Goal: Use online tool/utility: Utilize a website feature to perform a specific function

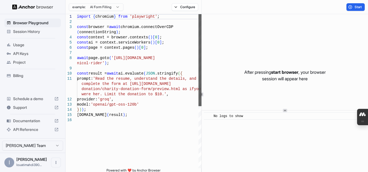
click at [202, 14] on div at bounding box center [200, 60] width 4 height 92
click at [100, 64] on div "provider: 'groq' , model: 'openai/gpt-oss-120b' } ) ) ; [DOMAIN_NAME] ( result …" at bounding box center [139, 143] width 125 height 258
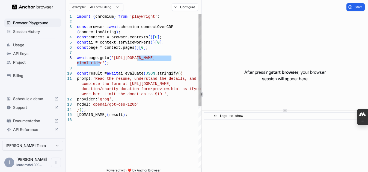
drag, startPoint x: 100, startPoint y: 64, endPoint x: 138, endPoint y: 60, distance: 38.4
click at [138, 60] on div "provider: 'groq' , model: 'openai/gpt-oss-120b' } ) ) ; [DOMAIN_NAME] ( result …" at bounding box center [139, 143] width 125 height 258
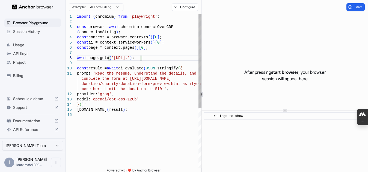
scroll to position [42, 0]
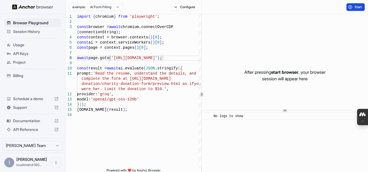
click at [358, 8] on span "Start" at bounding box center [358, 7] width 8 height 4
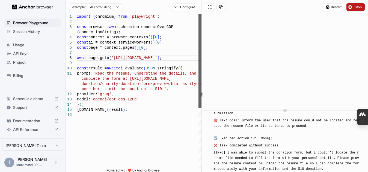
scroll to position [281, 0]
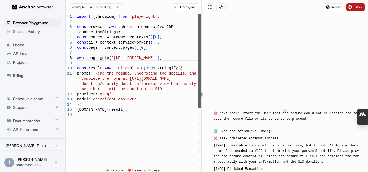
click at [202, 85] on div at bounding box center [200, 61] width 4 height 94
click at [352, 9] on button "Stop" at bounding box center [355, 7] width 18 height 8
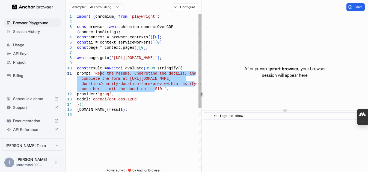
drag, startPoint x: 155, startPoint y: 90, endPoint x: 100, endPoint y: 74, distance: 57.1
click at [100, 74] on div "model: 'openai/gpt-oss-120b' } ) ) ; [DOMAIN_NAME] ( result ) ; complete the fo…" at bounding box center [139, 140] width 125 height 253
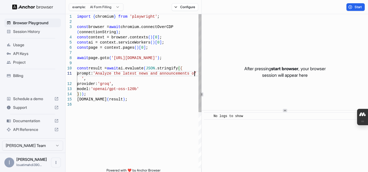
scroll to position [11, 0]
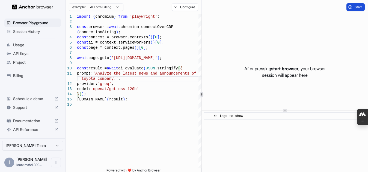
type textarea "**********"
click at [352, 8] on button "Start" at bounding box center [355, 7] width 18 height 8
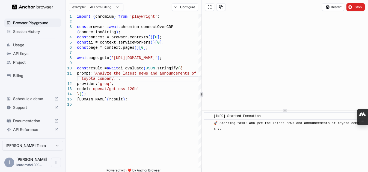
scroll to position [5, 0]
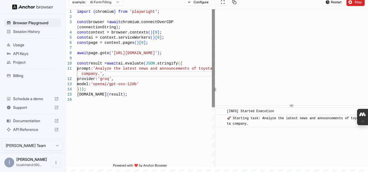
click at [215, 116] on div "**********" at bounding box center [216, 89] width 302 height 161
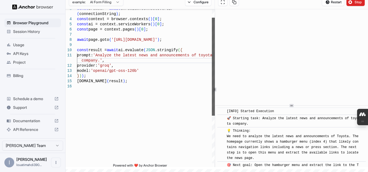
scroll to position [12, 0]
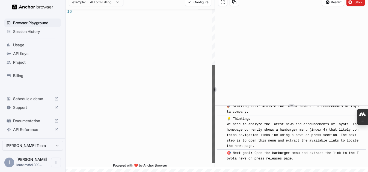
click at [215, 155] on div at bounding box center [214, 114] width 4 height 98
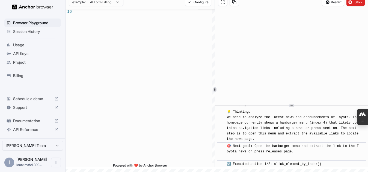
scroll to position [26, 0]
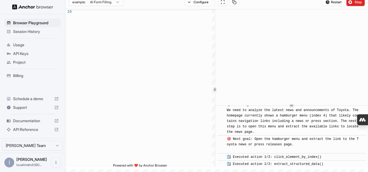
click at [289, 126] on span "💡 Thinking: We need to analyze the latest news and announcements of Toyota. The…" at bounding box center [294, 118] width 134 height 31
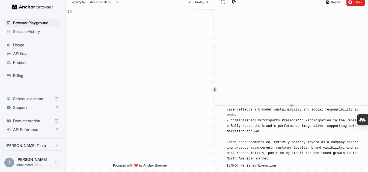
scroll to position [544, 0]
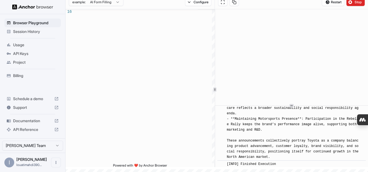
click at [322, 123] on span "[INFO] ### Analysis of Toyota’s Latest News ([DATE]‑[DATE]) **1. Customer Loyal…" at bounding box center [294, 2] width 134 height 315
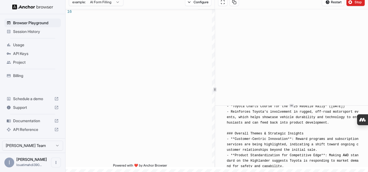
scroll to position [457, 0]
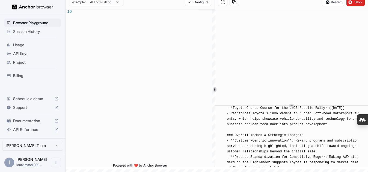
click at [31, 76] on span "Billing" at bounding box center [36, 75] width 46 height 5
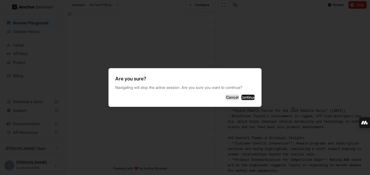
click at [226, 99] on button "Cancel" at bounding box center [233, 97] width 14 height 5
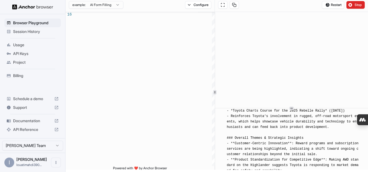
click at [38, 32] on span "Session History" at bounding box center [36, 31] width 46 height 5
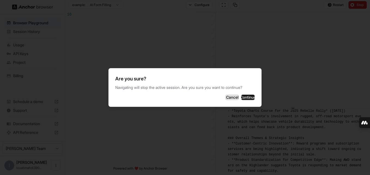
click at [226, 98] on button "Cancel" at bounding box center [233, 97] width 14 height 5
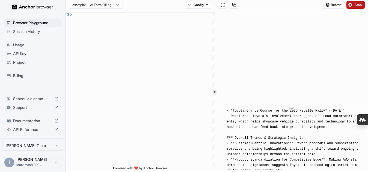
click at [356, 4] on button "Stop" at bounding box center [355, 5] width 18 height 8
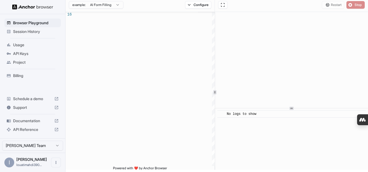
scroll to position [0, 0]
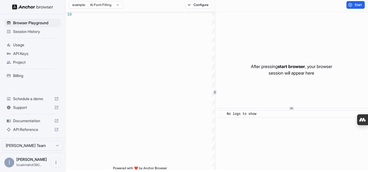
click at [38, 31] on span "Session History" at bounding box center [36, 31] width 46 height 5
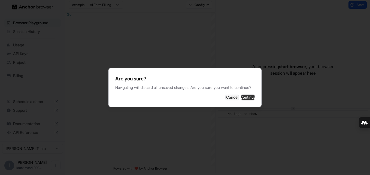
click at [251, 100] on button "Continue" at bounding box center [248, 97] width 14 height 5
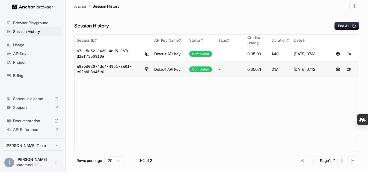
click at [15, 74] on span "Billing" at bounding box center [36, 75] width 46 height 5
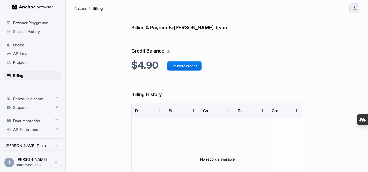
click at [355, 9] on icon "button" at bounding box center [354, 8] width 4 height 4
